Goal: Navigation & Orientation: Understand site structure

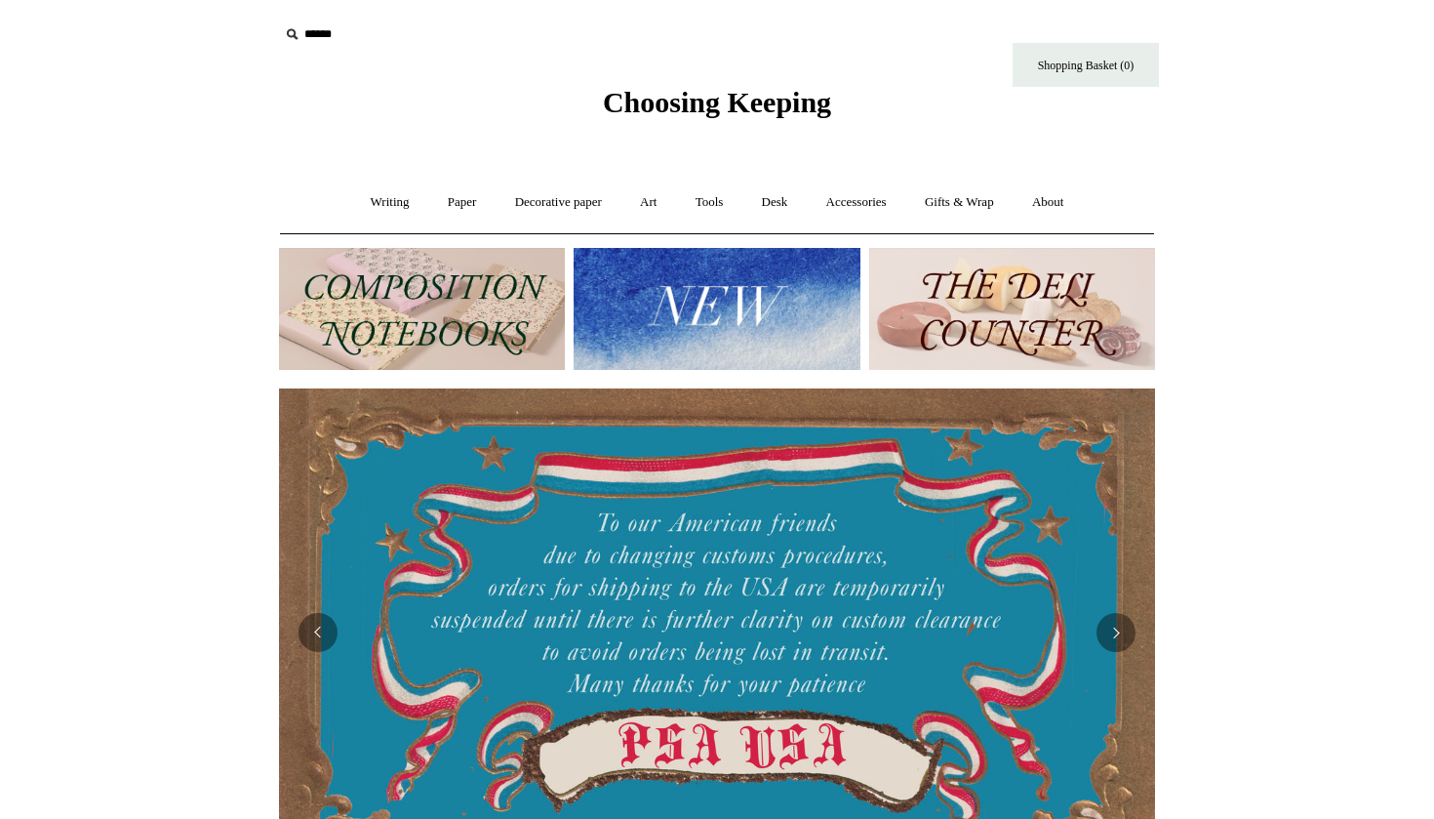
click at [689, 300] on img at bounding box center [717, 309] width 286 height 122
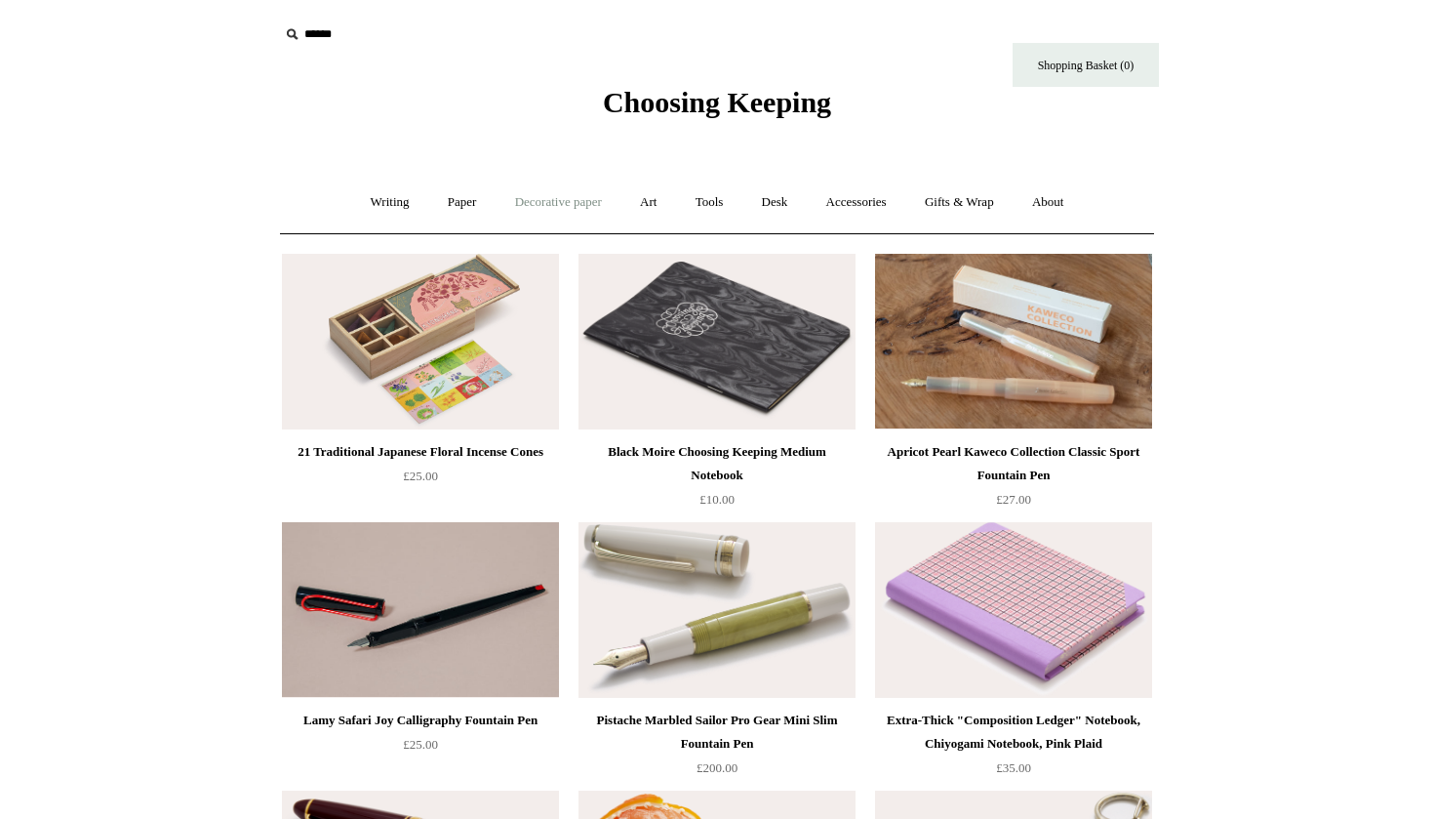
click at [558, 200] on link "Decorative paper +" at bounding box center [559, 203] width 122 height 52
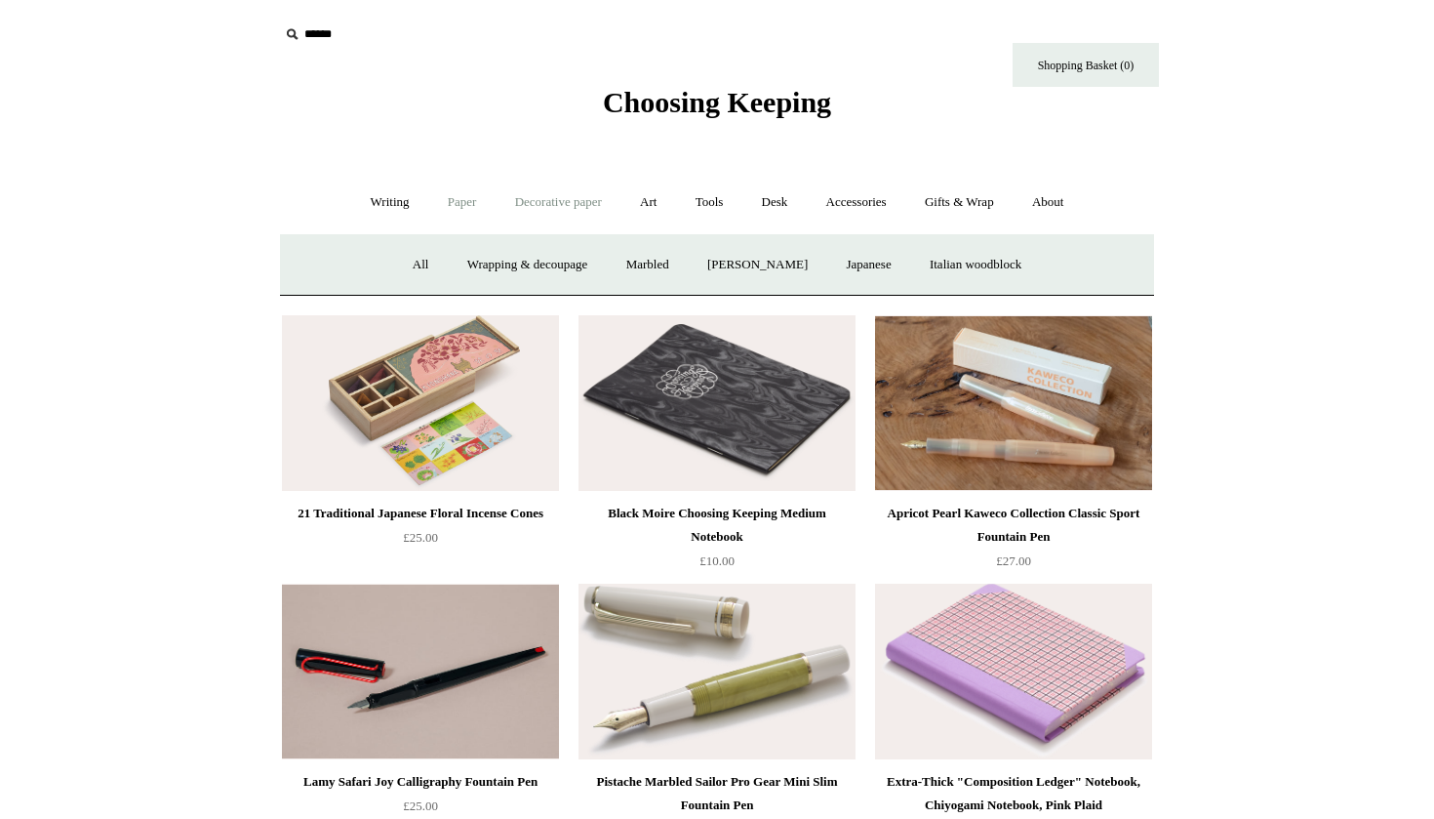
click at [445, 211] on link "Paper +" at bounding box center [462, 203] width 64 height 52
click at [672, 258] on link "Sketchbooks +" at bounding box center [688, 265] width 100 height 52
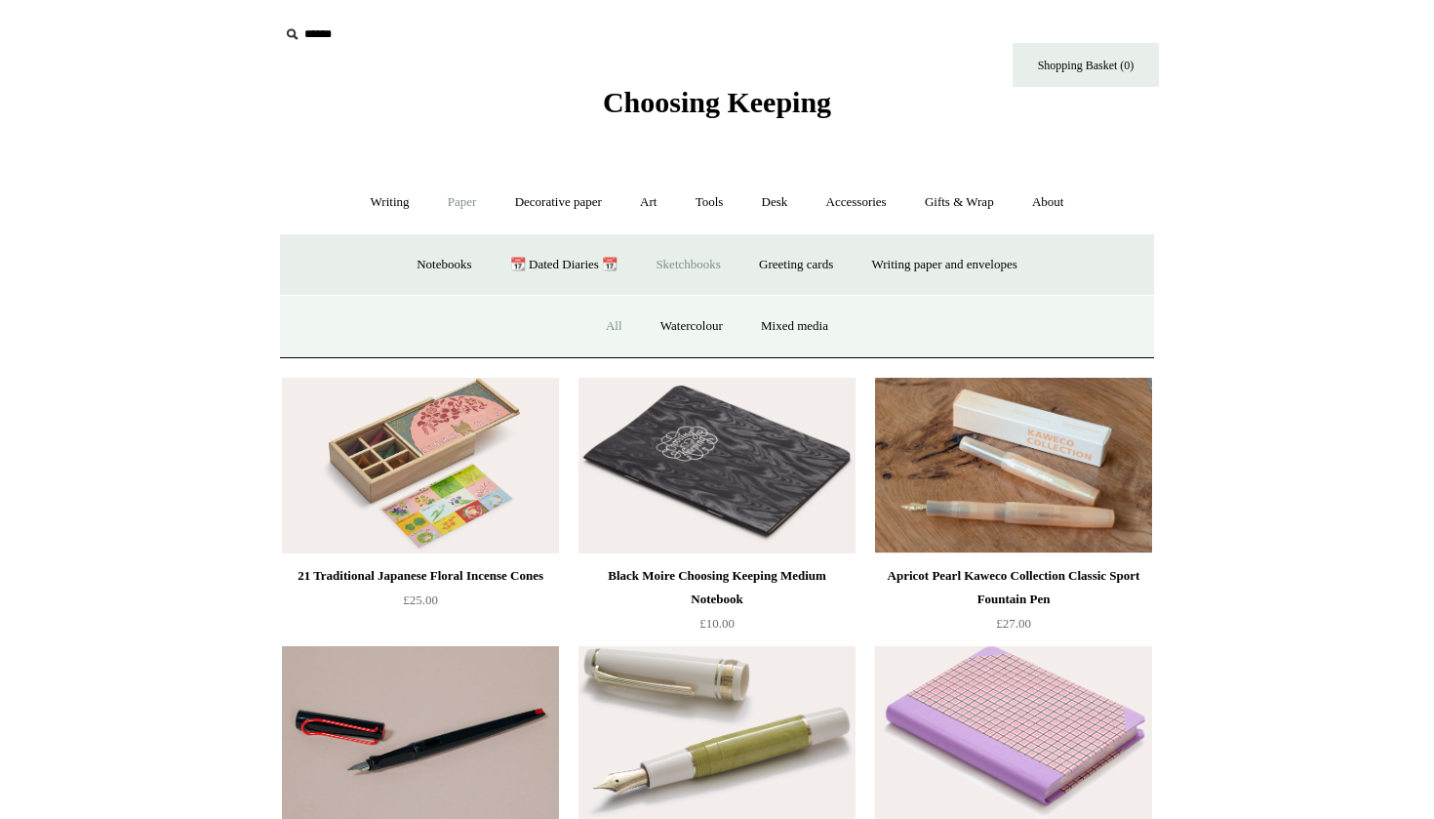
click at [619, 331] on link "All" at bounding box center [614, 327] width 52 height 52
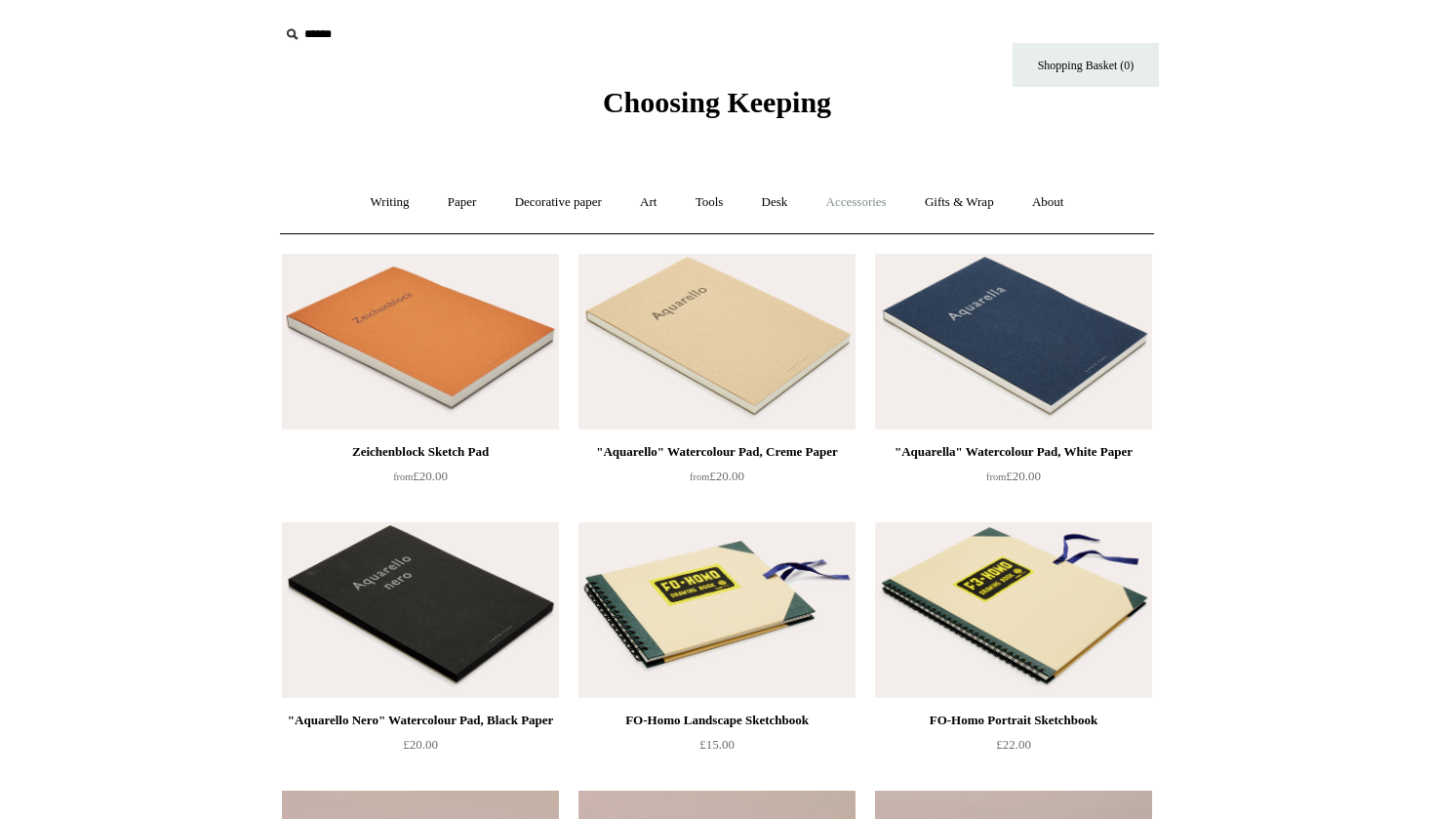
click at [860, 196] on link "Accessories +" at bounding box center [857, 203] width 96 height 52
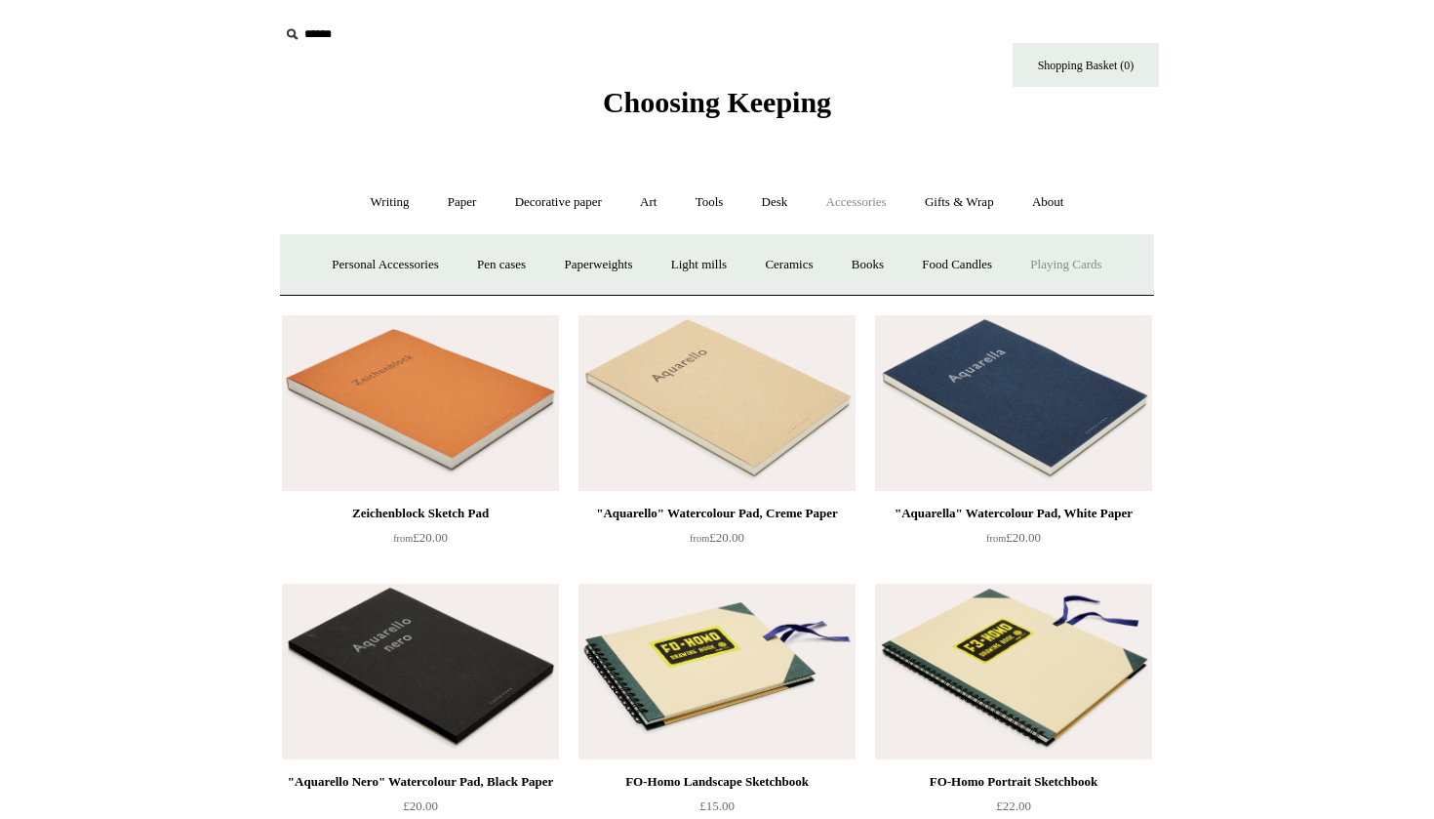
click at [1080, 255] on link "Playing Cards" at bounding box center [1066, 265] width 106 height 52
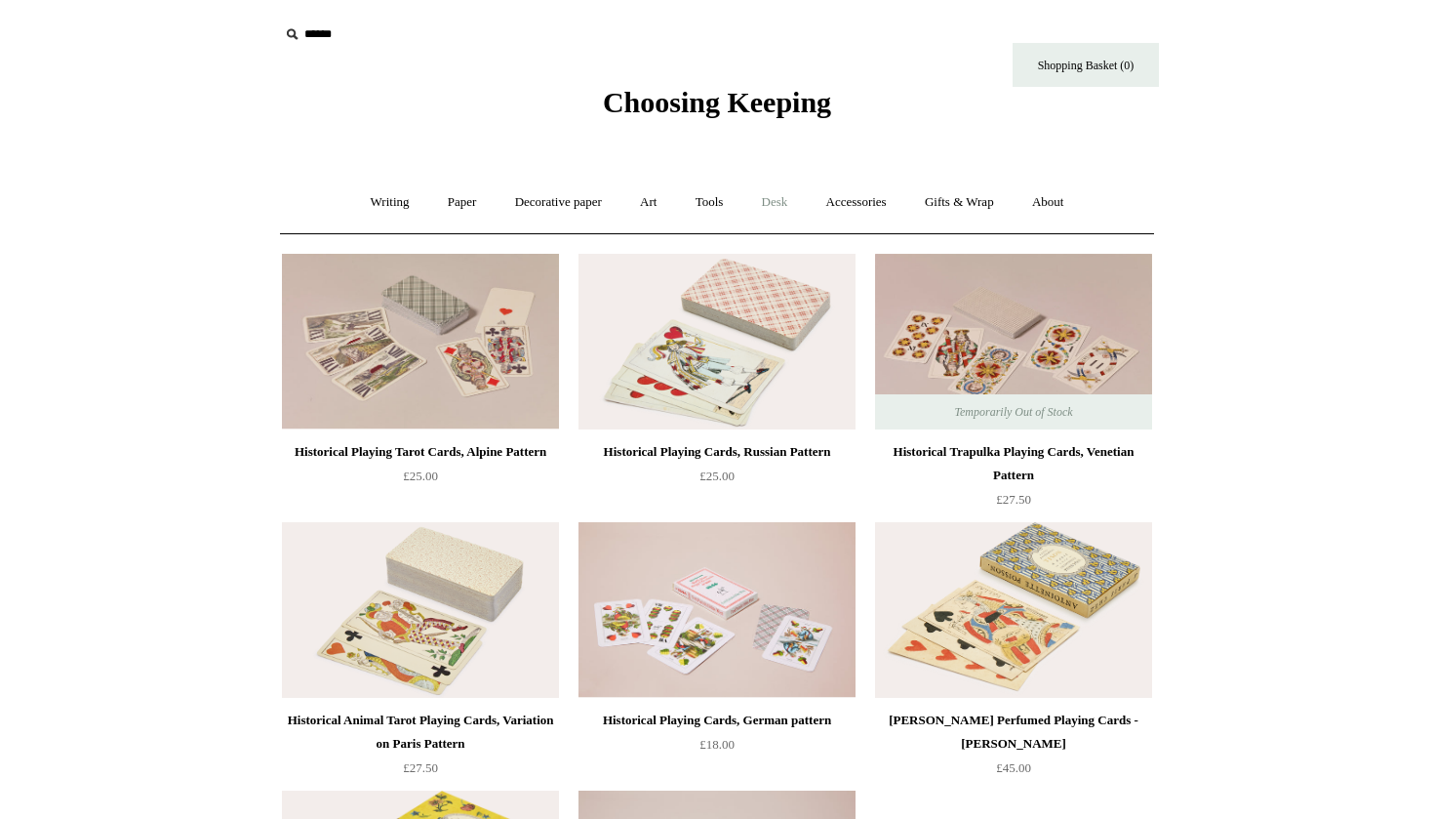
click at [777, 204] on link "Desk +" at bounding box center [775, 203] width 61 height 52
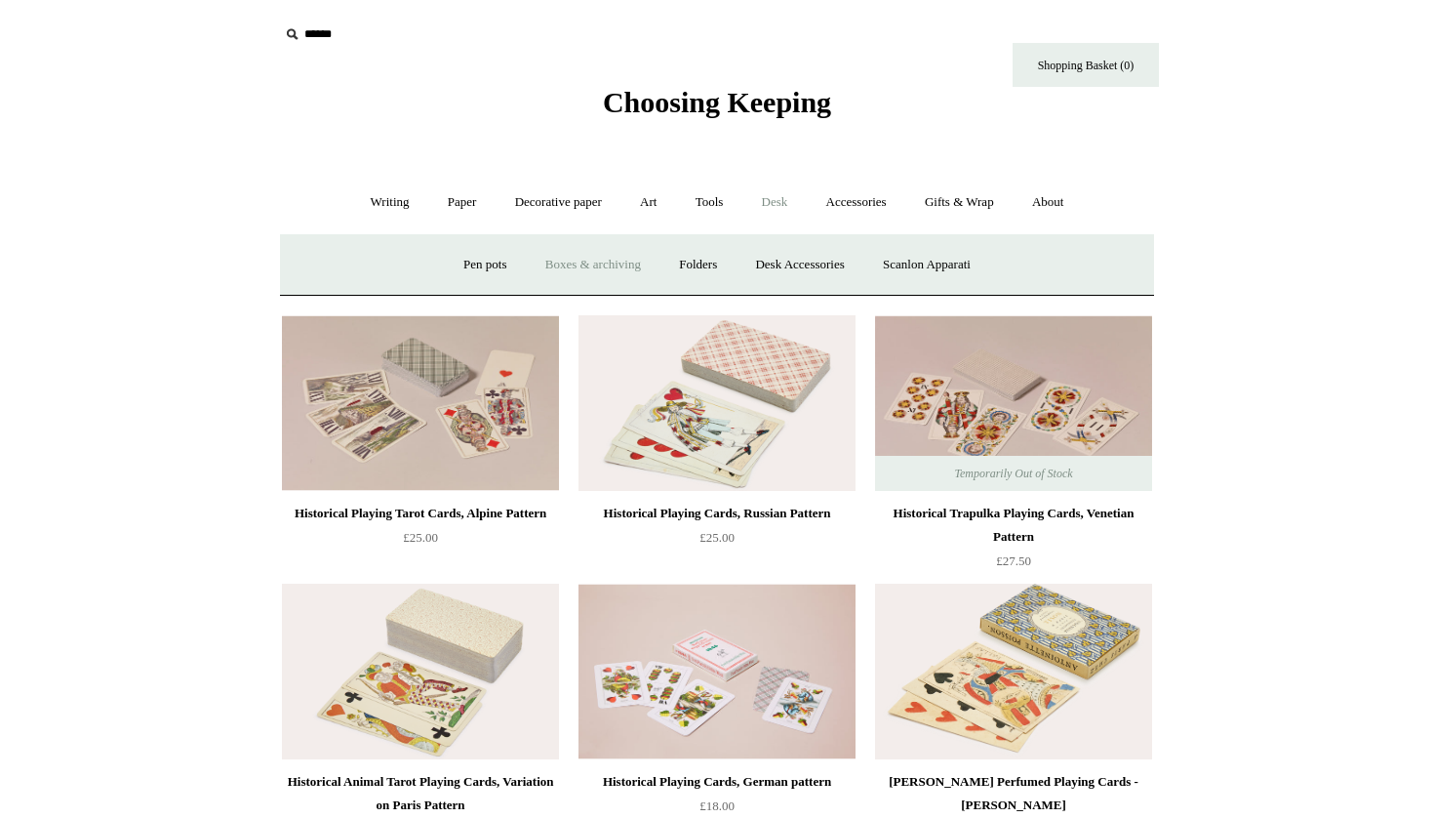
click at [598, 270] on link "Boxes & archiving" at bounding box center [593, 265] width 131 height 52
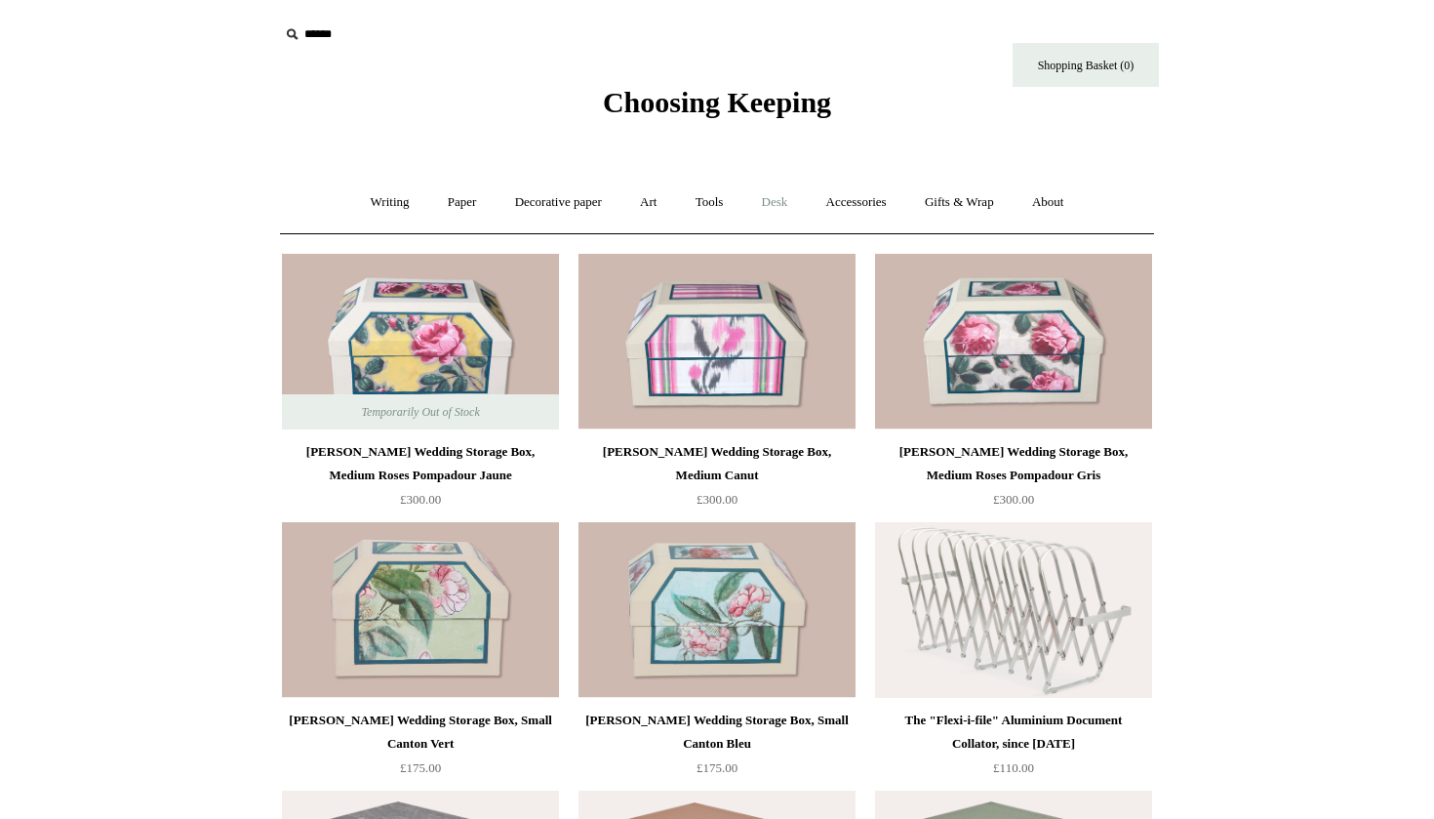
click at [792, 204] on link "Desk +" at bounding box center [775, 203] width 61 height 52
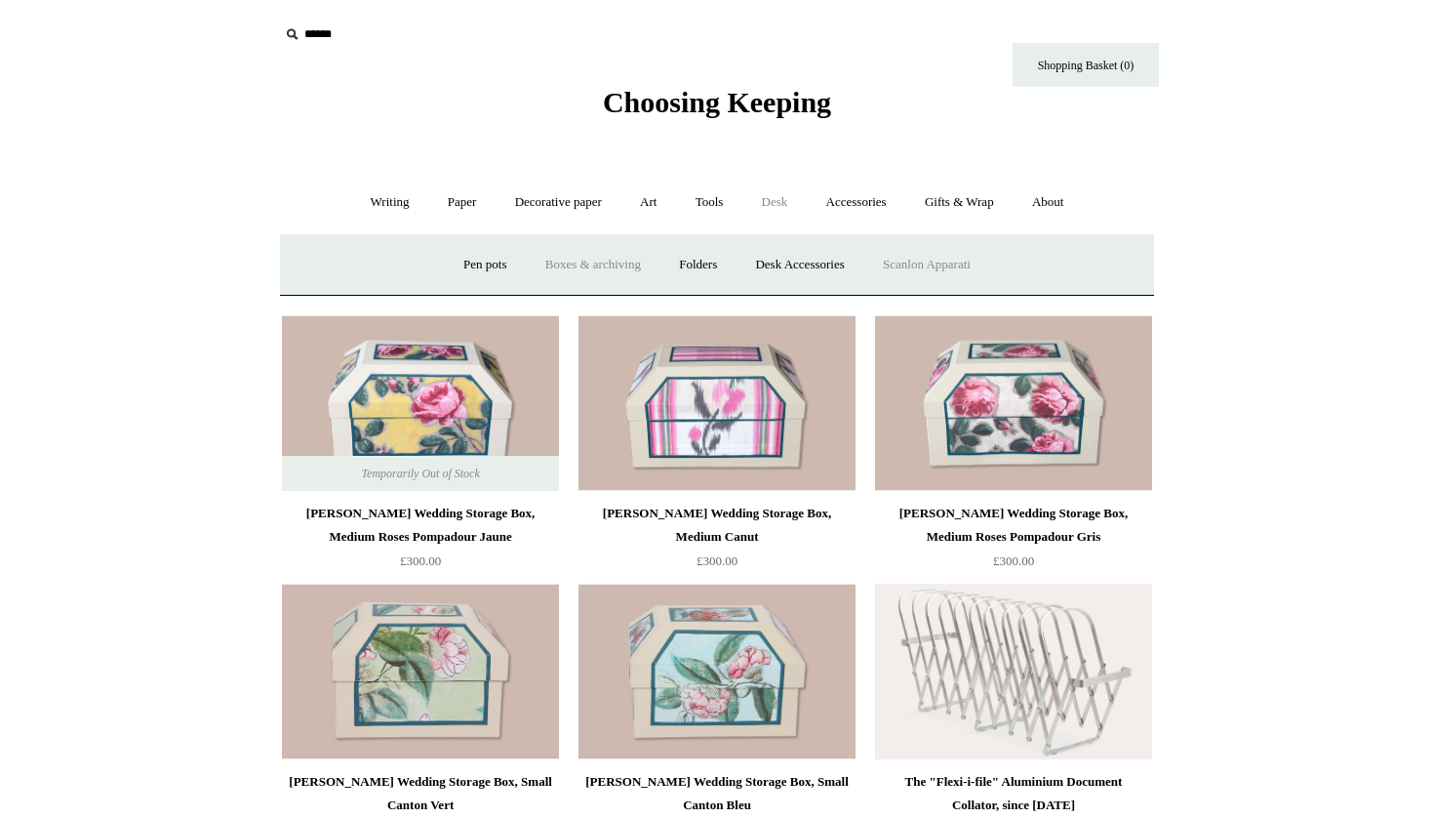
click at [930, 256] on link "Scanlon Apparati" at bounding box center [927, 265] width 123 height 52
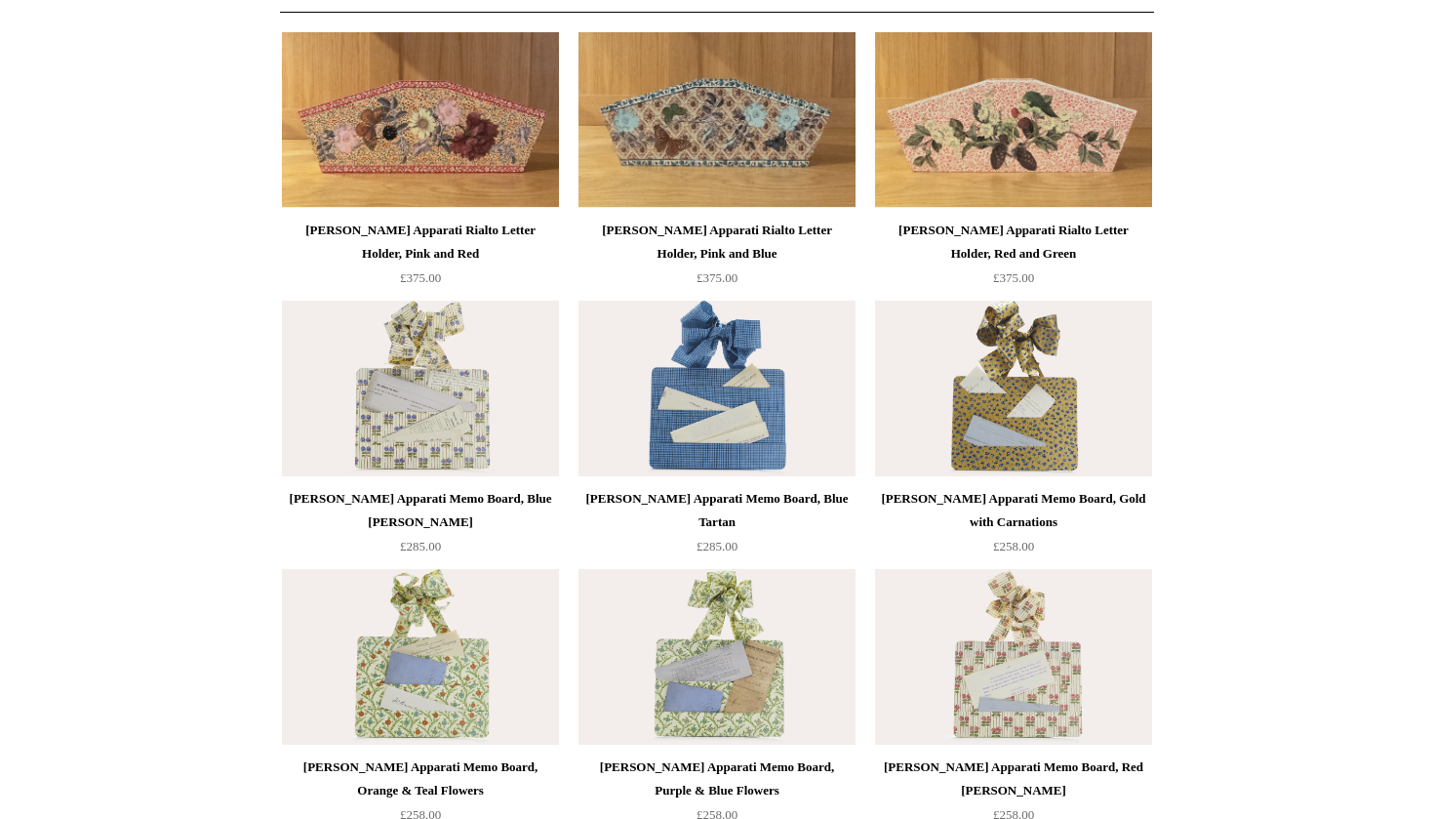
scroll to position [203, 0]
